Goal: Transaction & Acquisition: Purchase product/service

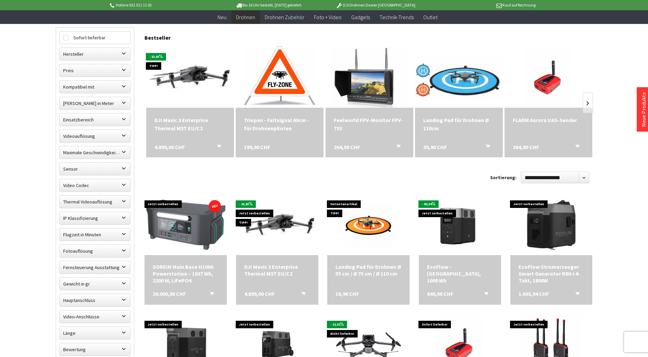
scroll to position [205, 0]
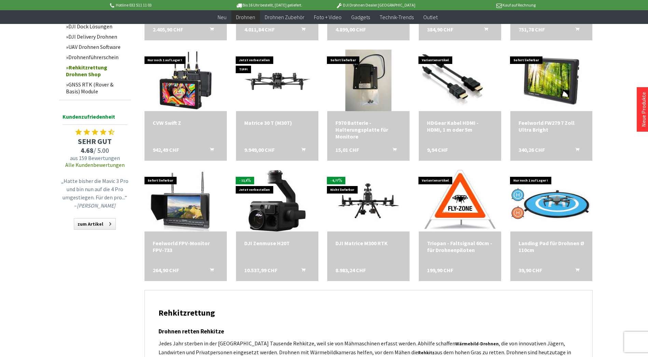
scroll to position [581, 0]
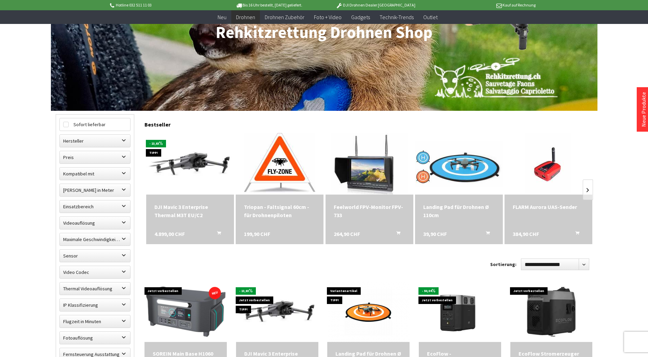
scroll to position [103, 0]
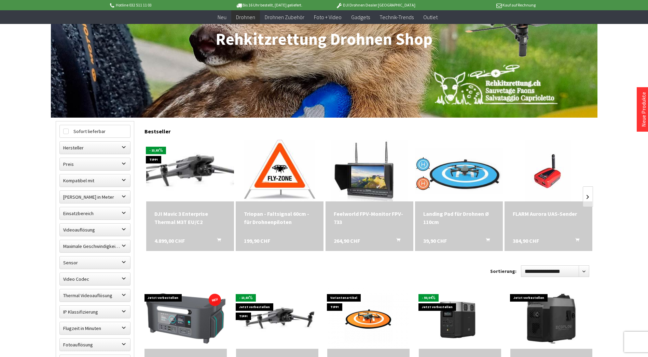
click at [193, 173] on img at bounding box center [189, 171] width 123 height 78
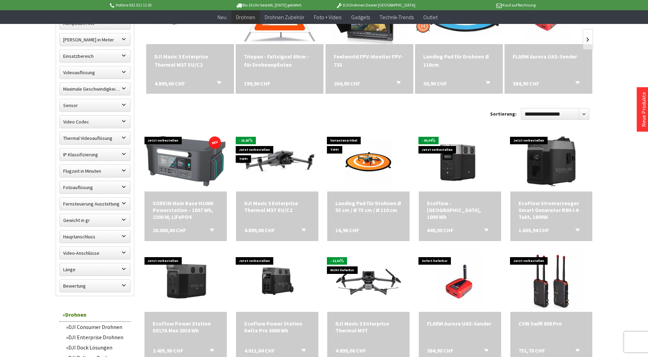
scroll to position [266, 0]
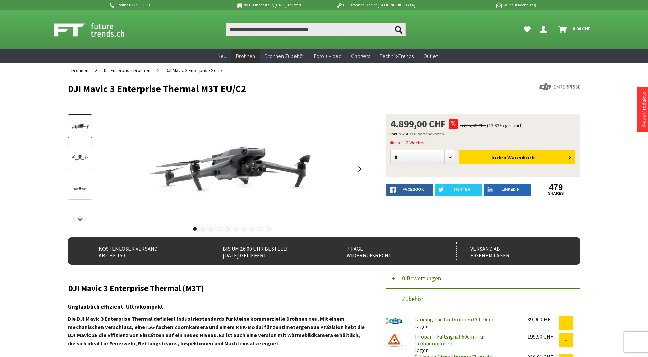
click at [79, 185] on img at bounding box center [80, 187] width 20 height 11
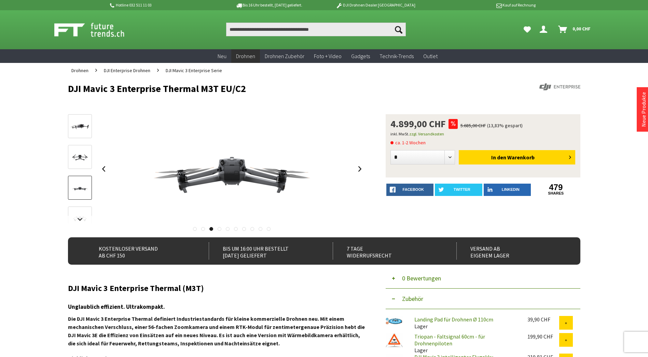
click at [80, 162] on img at bounding box center [80, 157] width 20 height 11
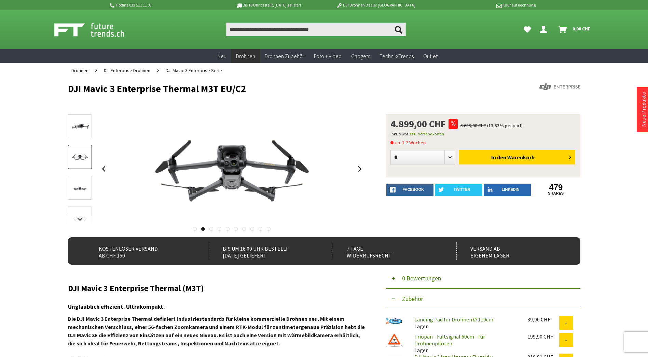
click at [79, 130] on img at bounding box center [80, 126] width 20 height 13
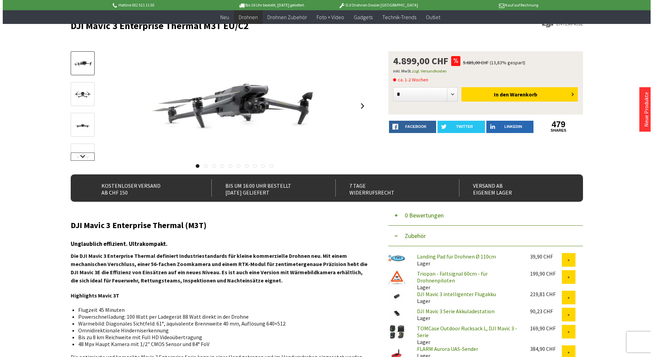
scroll to position [68, 0]
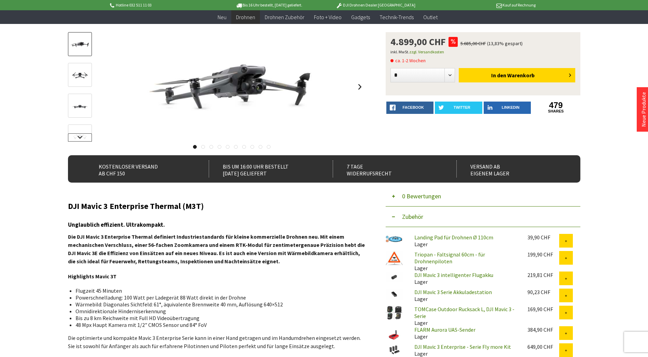
click at [82, 138] on link at bounding box center [80, 137] width 24 height 8
click at [79, 80] on img at bounding box center [80, 82] width 20 height 11
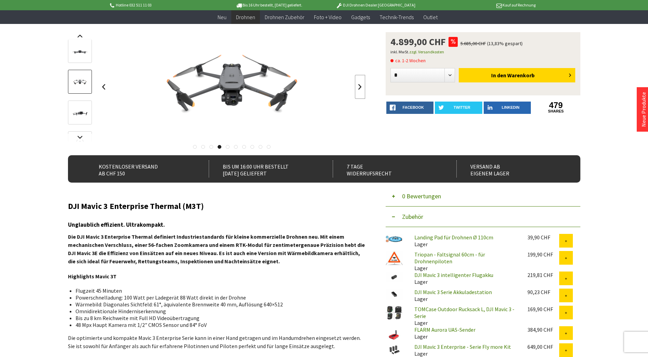
click at [356, 88] on link at bounding box center [360, 87] width 10 height 24
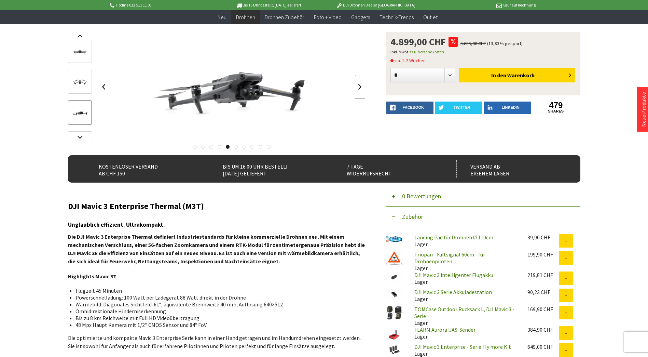
click at [356, 88] on link at bounding box center [360, 87] width 10 height 24
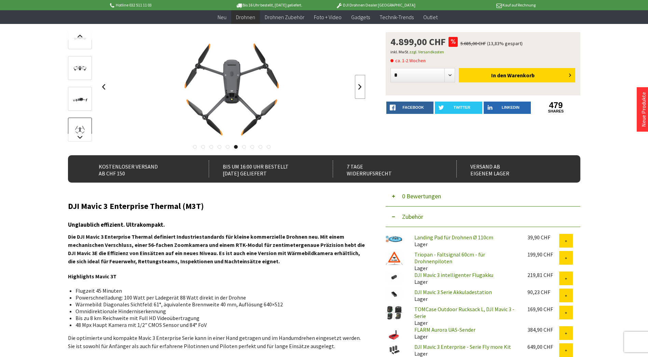
click at [356, 88] on link at bounding box center [360, 87] width 10 height 24
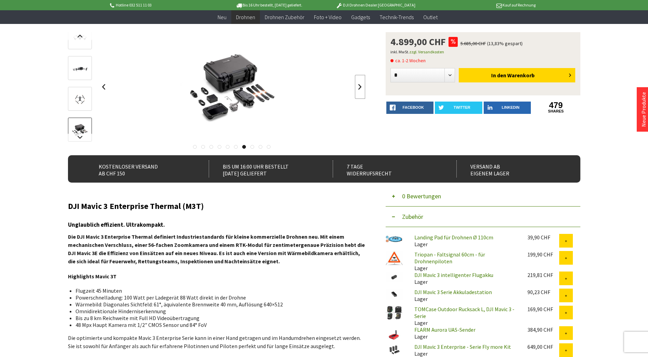
click at [356, 88] on link at bounding box center [360, 87] width 10 height 24
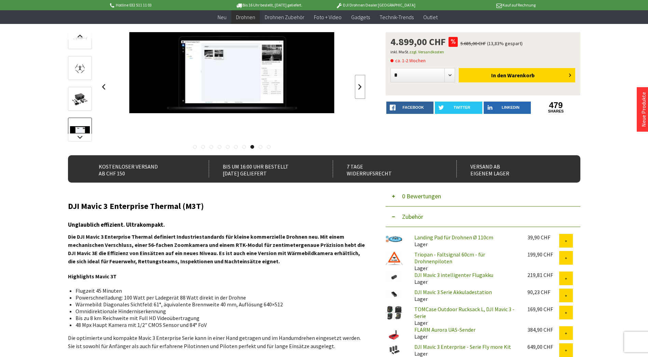
click at [356, 88] on link at bounding box center [360, 87] width 10 height 24
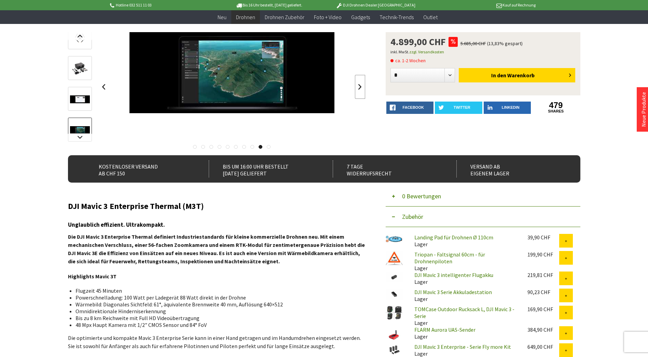
click at [356, 88] on link at bounding box center [360, 87] width 10 height 24
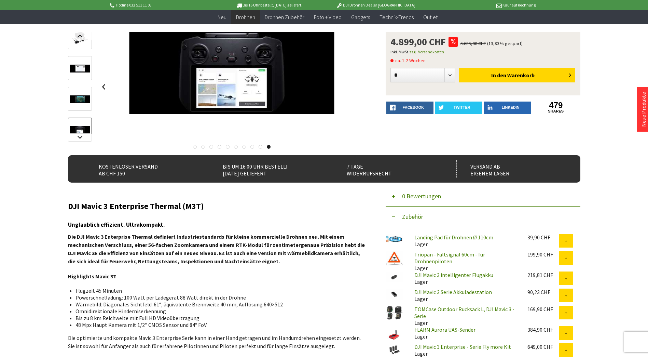
click at [356, 88] on div at bounding box center [232, 86] width 267 height 109
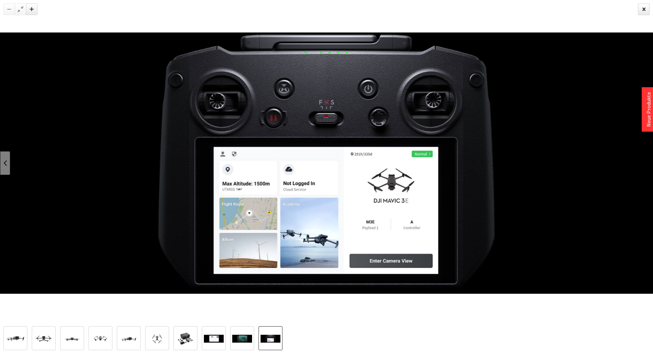
click at [4, 166] on link at bounding box center [5, 163] width 10 height 24
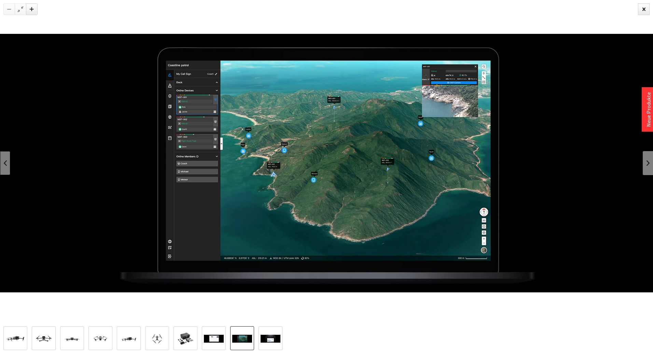
click at [4, 166] on link at bounding box center [5, 163] width 10 height 24
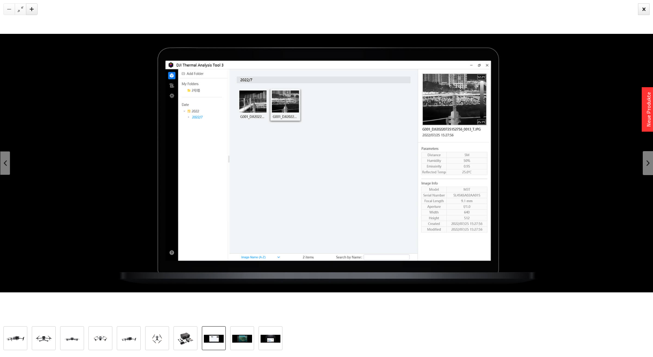
click at [4, 166] on link at bounding box center [5, 163] width 10 height 24
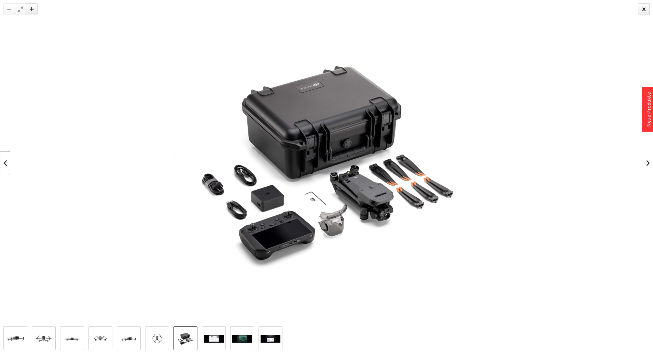
click at [4, 166] on link at bounding box center [5, 163] width 10 height 24
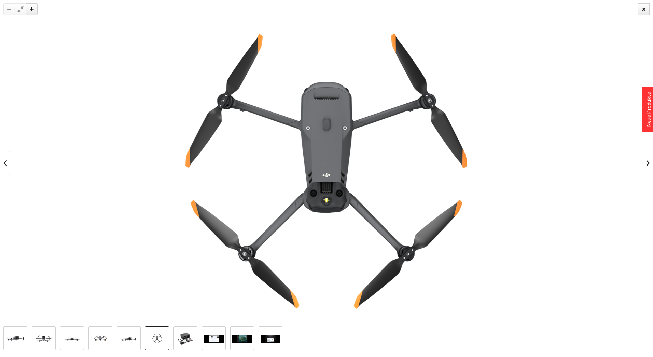
click at [4, 166] on link at bounding box center [5, 163] width 10 height 24
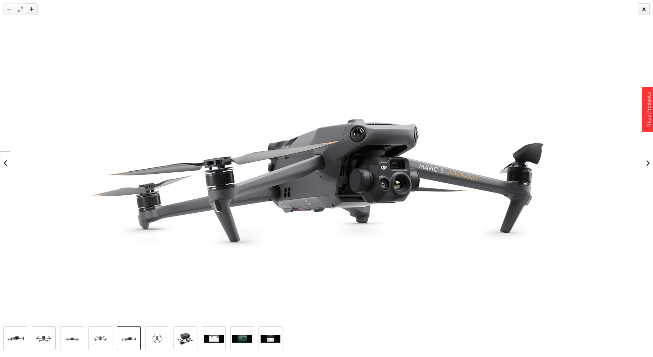
click at [4, 166] on link at bounding box center [5, 163] width 10 height 24
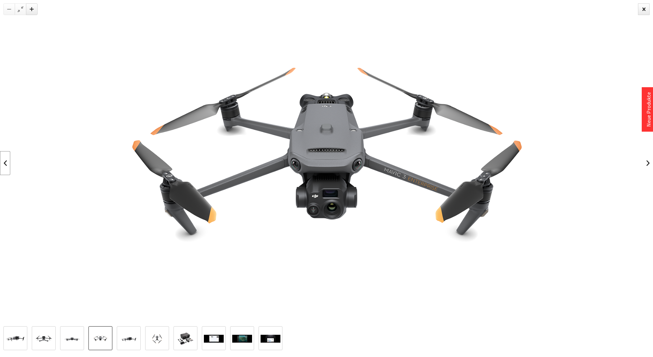
click at [4, 166] on link at bounding box center [5, 163] width 10 height 24
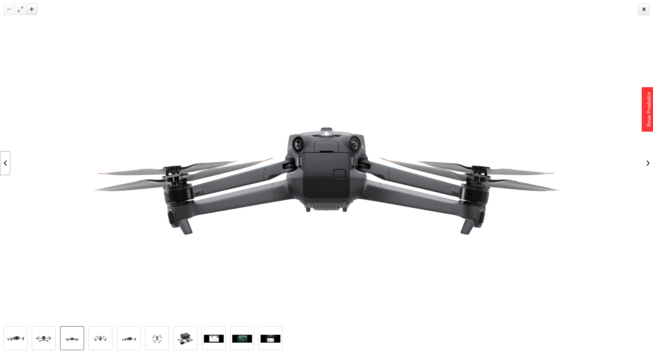
click at [4, 166] on link at bounding box center [5, 163] width 10 height 24
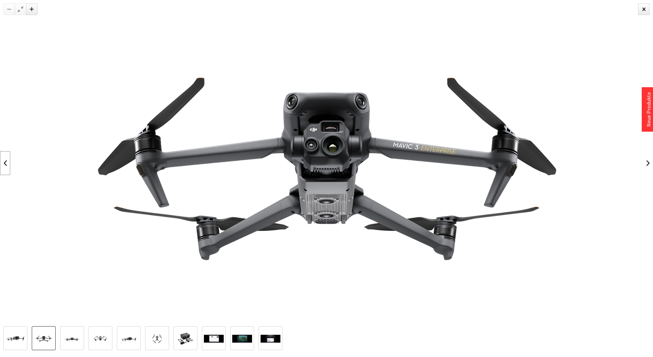
click at [4, 166] on link at bounding box center [5, 163] width 10 height 24
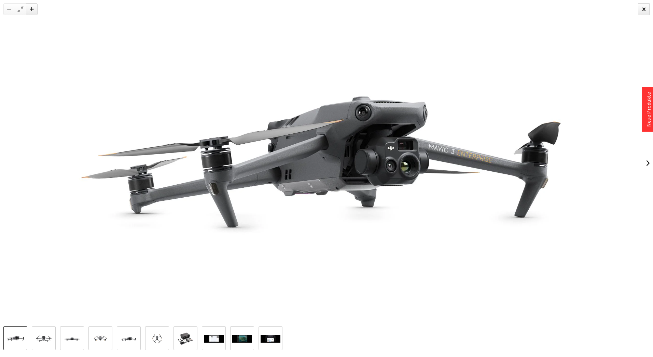
click at [4, 166] on div at bounding box center [326, 163] width 653 height 326
